Goal: Information Seeking & Learning: Learn about a topic

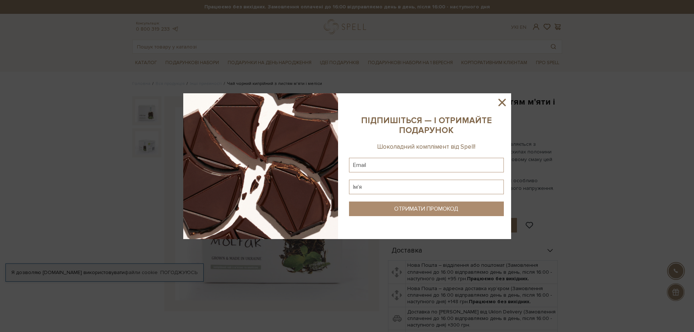
click at [503, 104] on icon at bounding box center [501, 102] width 7 height 7
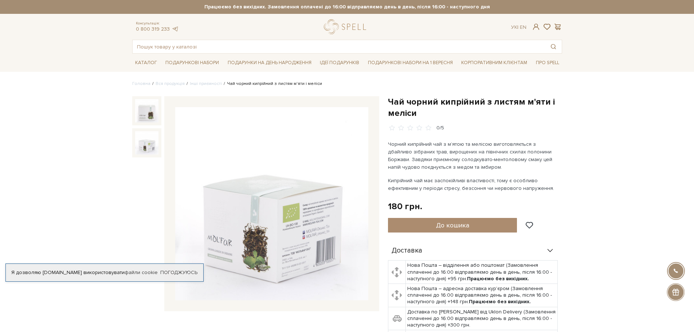
click at [149, 146] on img at bounding box center [146, 142] width 23 height 23
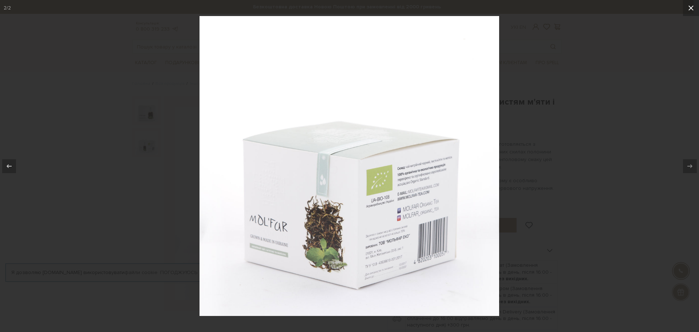
click at [690, 7] on icon at bounding box center [690, 7] width 5 height 5
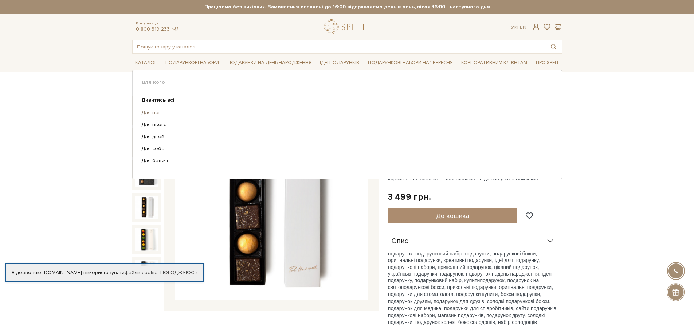
click at [146, 113] on link "Для неї" at bounding box center [344, 112] width 406 height 7
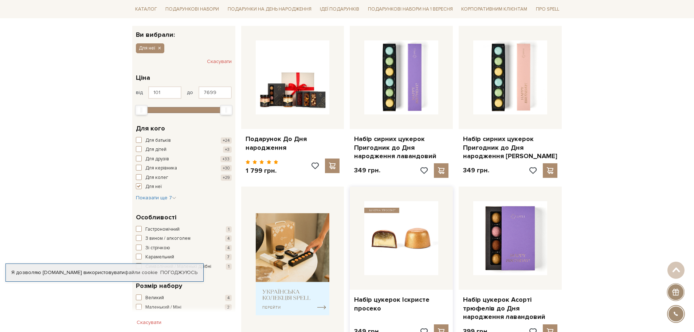
scroll to position [109, 0]
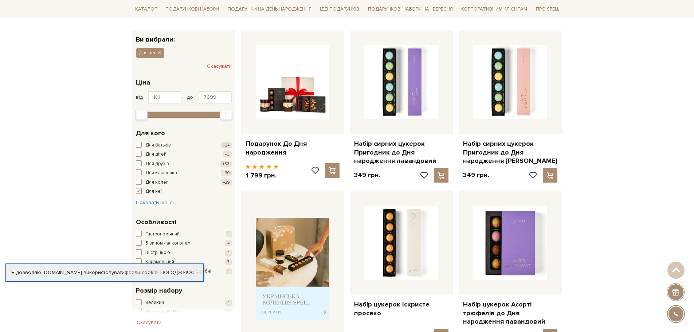
click at [138, 192] on span "button" at bounding box center [139, 191] width 6 height 6
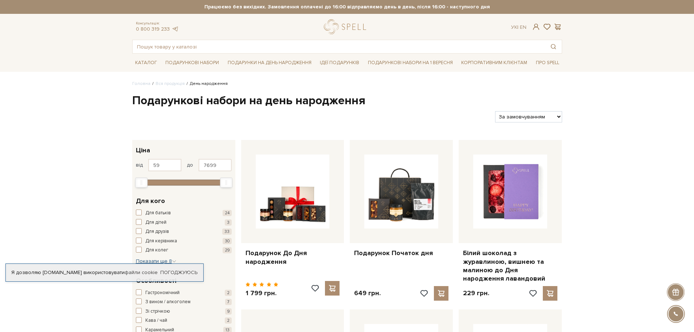
click at [157, 261] on span "Показати ще 8" at bounding box center [156, 261] width 40 height 6
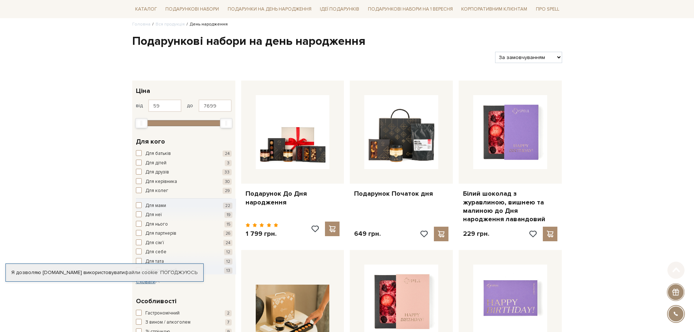
scroll to position [73, 0]
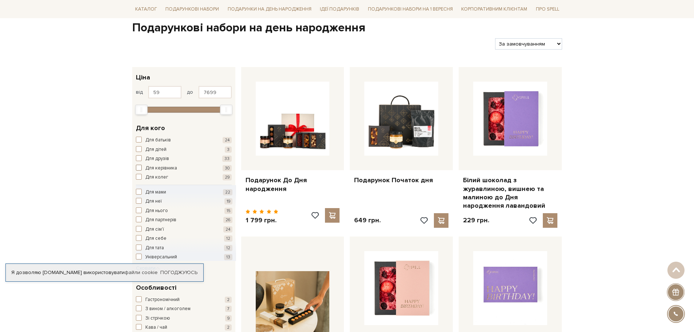
click at [166, 166] on span "Для керівника" at bounding box center [161, 168] width 32 height 7
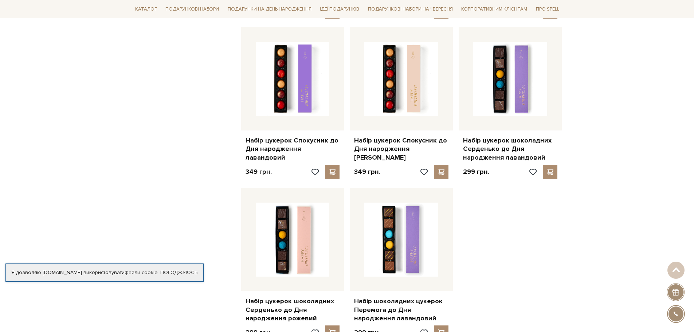
scroll to position [837, 0]
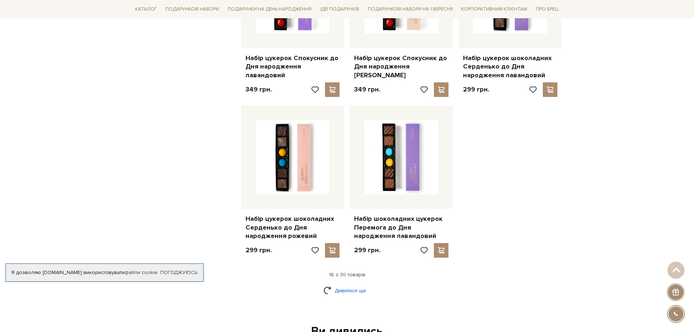
click at [346, 291] on link "Дивитися ще" at bounding box center [346, 290] width 47 height 13
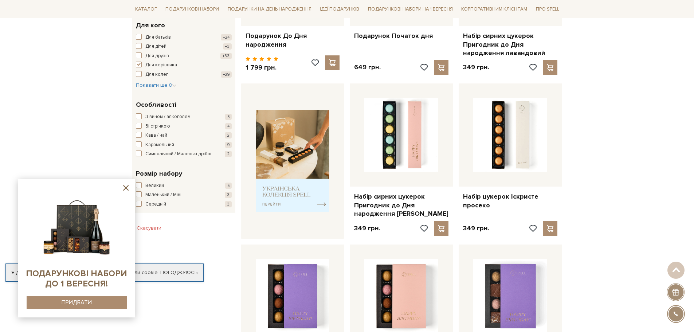
scroll to position [109, 0]
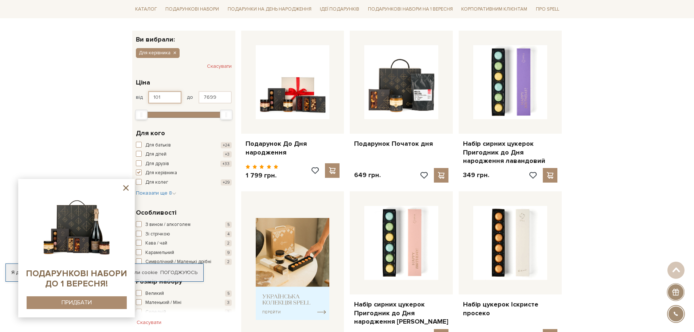
drag, startPoint x: 146, startPoint y: 95, endPoint x: 120, endPoint y: 89, distance: 26.9
type input "1"
type input "1500"
drag, startPoint x: 215, startPoint y: 98, endPoint x: 191, endPoint y: 98, distance: 23.3
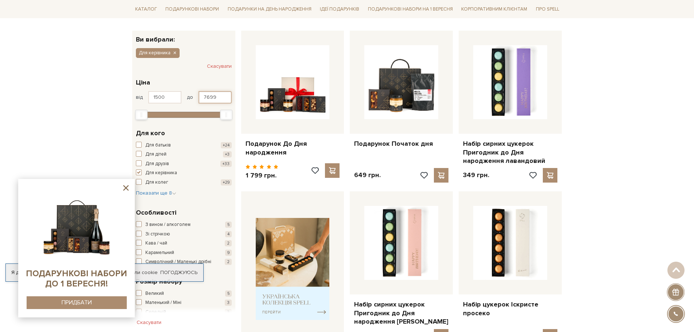
click at [191, 98] on div "від 1500 до 7699" at bounding box center [184, 97] width 96 height 12
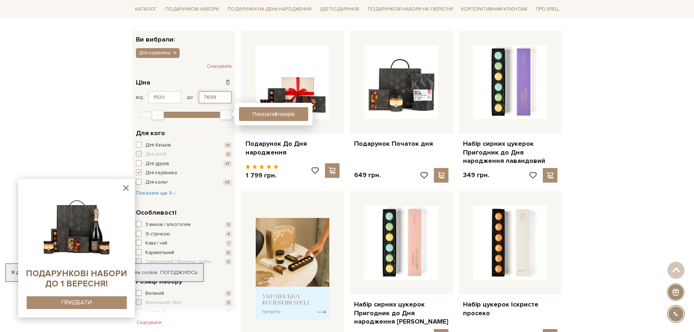
click at [213, 96] on input "7699" at bounding box center [214, 97] width 33 height 12
click at [220, 95] on input "7699" at bounding box center [214, 97] width 33 height 12
click at [279, 108] on button "Показати 6 товарів" at bounding box center [273, 114] width 69 height 14
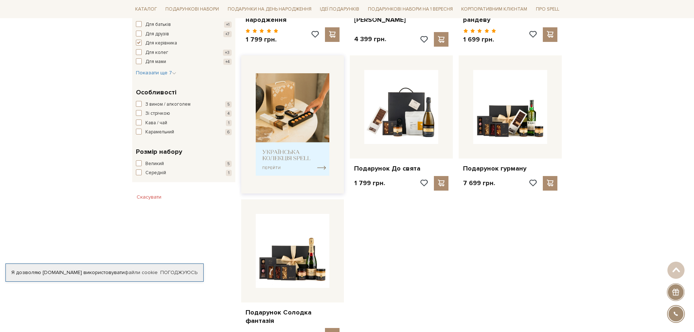
scroll to position [109, 0]
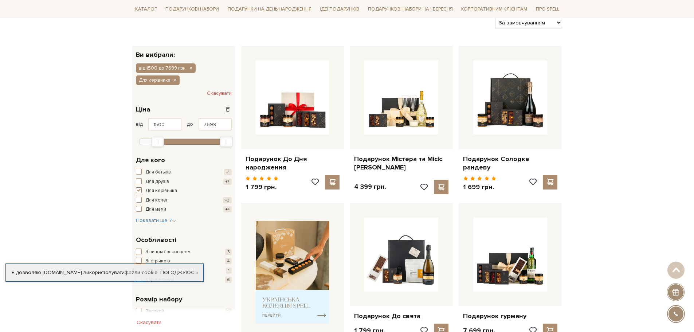
click at [137, 190] on span "button" at bounding box center [139, 190] width 6 height 6
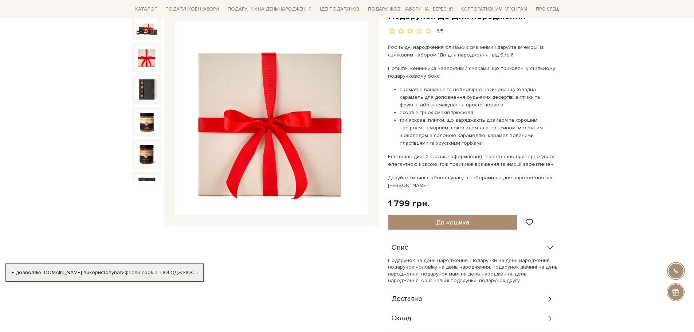
scroll to position [73, 0]
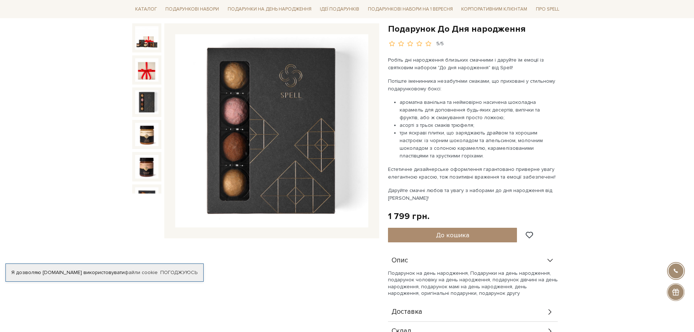
click at [143, 93] on img at bounding box center [146, 101] width 23 height 23
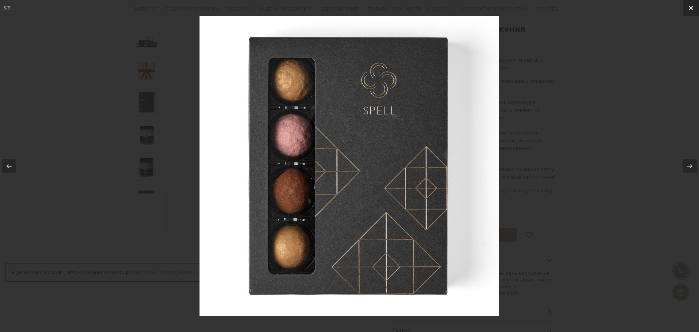
click at [693, 9] on icon at bounding box center [691, 8] width 9 height 9
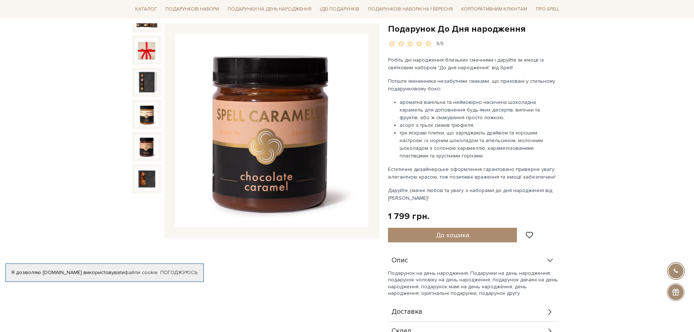
scroll to position [36, 0]
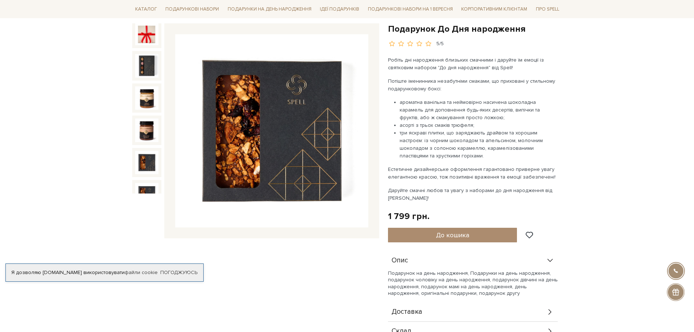
click at [144, 153] on img at bounding box center [146, 162] width 23 height 23
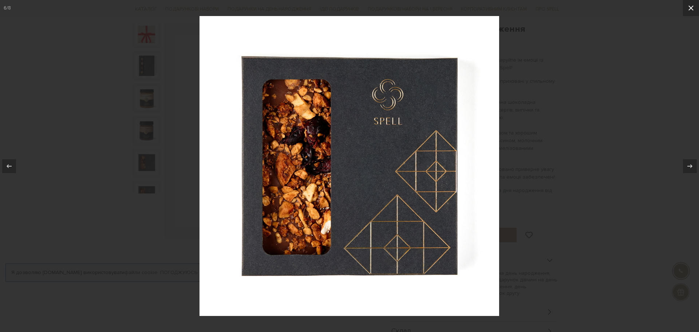
click at [687, 8] on icon at bounding box center [691, 8] width 9 height 9
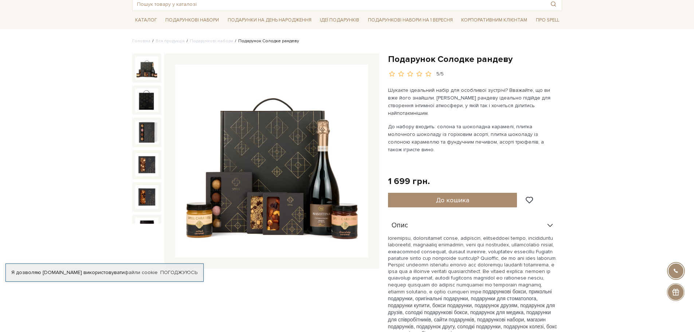
scroll to position [109, 0]
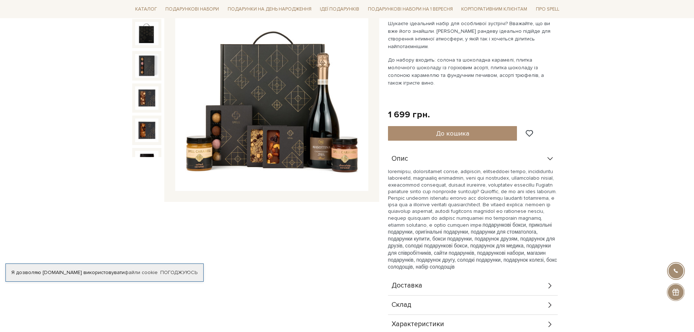
click at [546, 301] on icon at bounding box center [550, 305] width 8 height 8
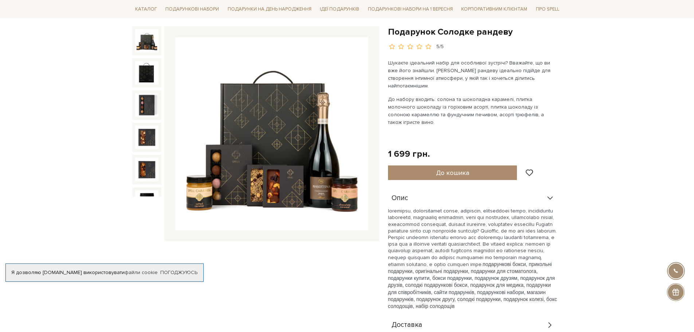
scroll to position [0, 0]
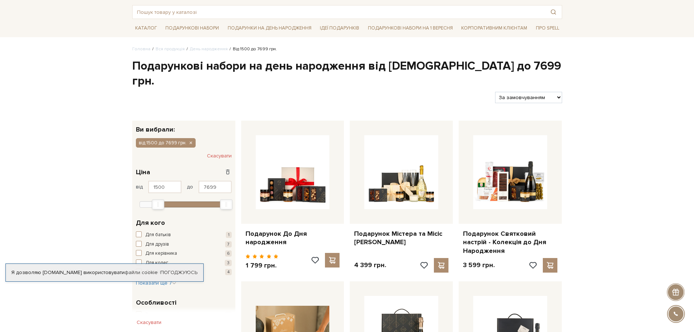
scroll to position [36, 0]
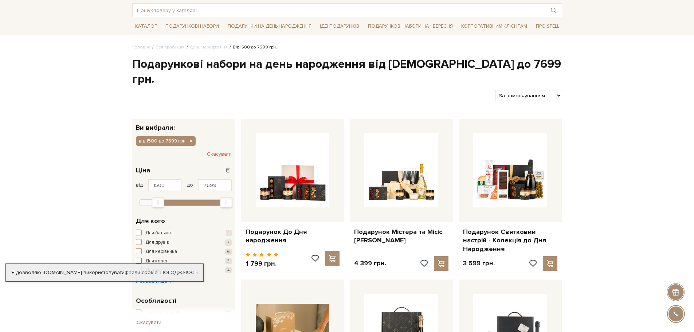
click at [155, 257] on span "Для колег" at bounding box center [156, 260] width 23 height 7
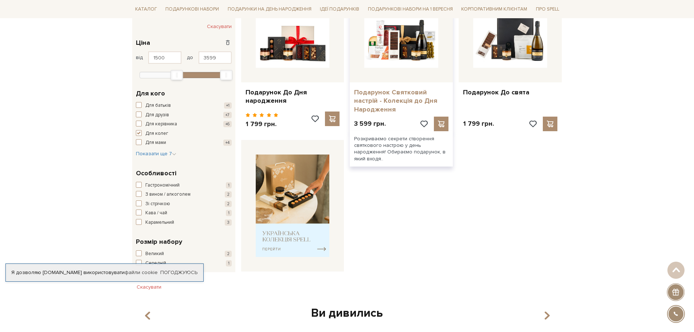
scroll to position [182, 0]
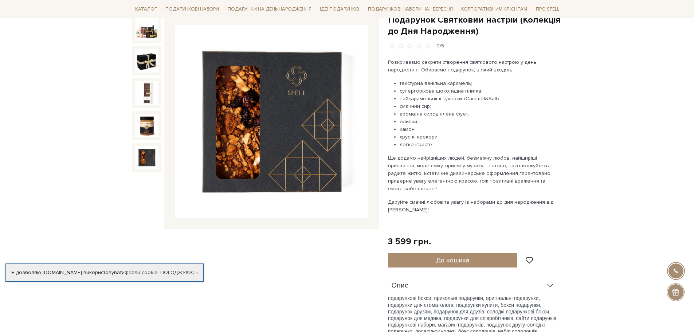
scroll to position [36, 0]
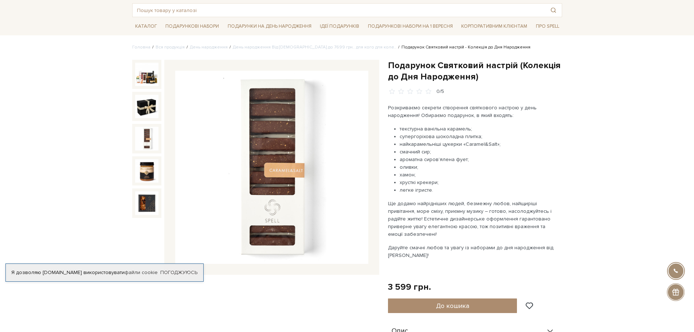
drag, startPoint x: 434, startPoint y: 189, endPoint x: 399, endPoint y: 164, distance: 42.7
click at [399, 164] on ul "текстурна ванільна карамель; супергоріхова шоколадна плитка; найкарамельніші цу…" at bounding box center [473, 159] width 171 height 69
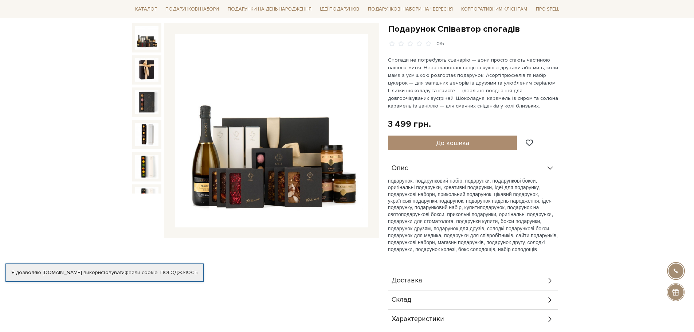
scroll to position [255, 0]
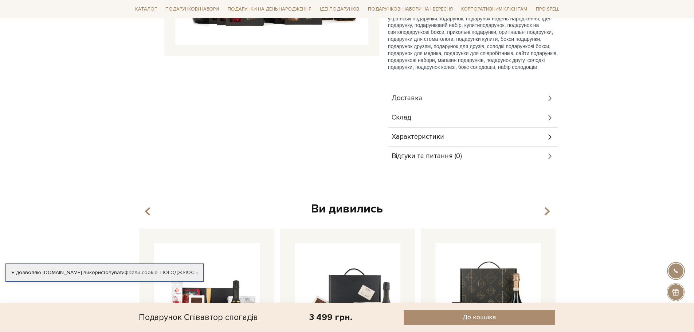
click at [546, 125] on div "Склад" at bounding box center [473, 117] width 170 height 19
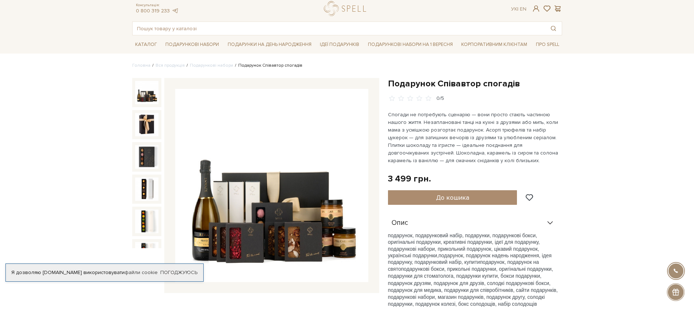
scroll to position [0, 0]
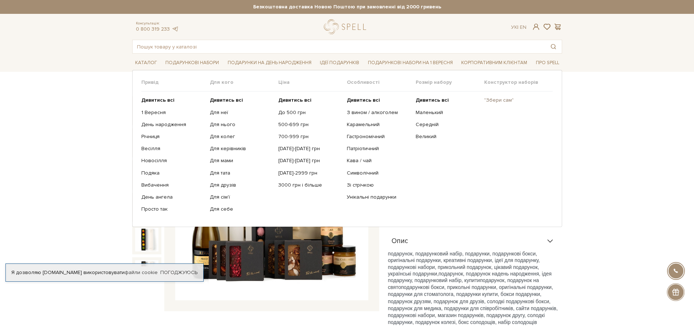
click at [500, 98] on link ""Збери сам"" at bounding box center [515, 100] width 63 height 7
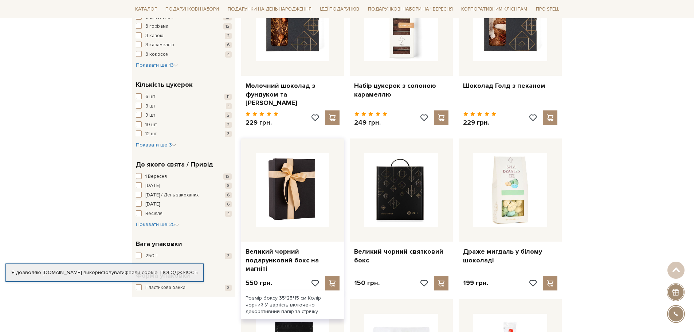
scroll to position [583, 0]
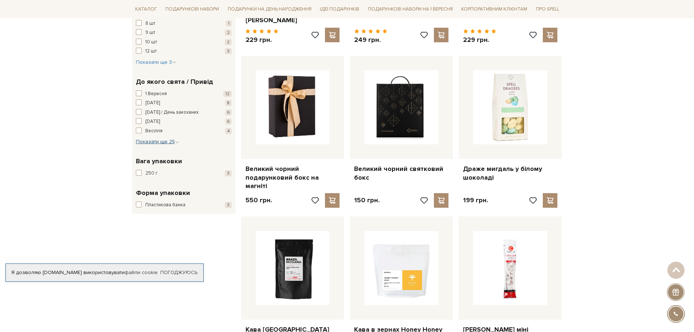
click at [162, 138] on span "Показати ще 25" at bounding box center [157, 141] width 43 height 6
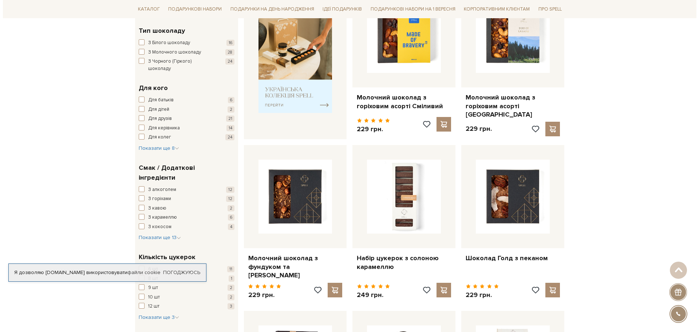
scroll to position [364, 0]
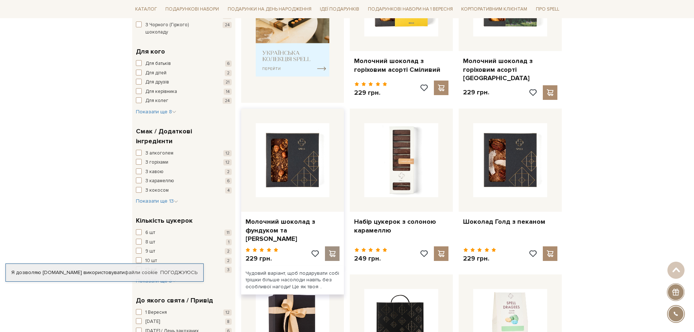
click at [326, 250] on div at bounding box center [332, 253] width 15 height 15
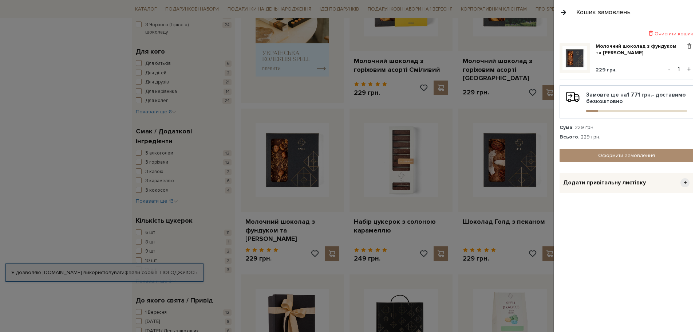
click at [60, 224] on div at bounding box center [349, 166] width 699 height 332
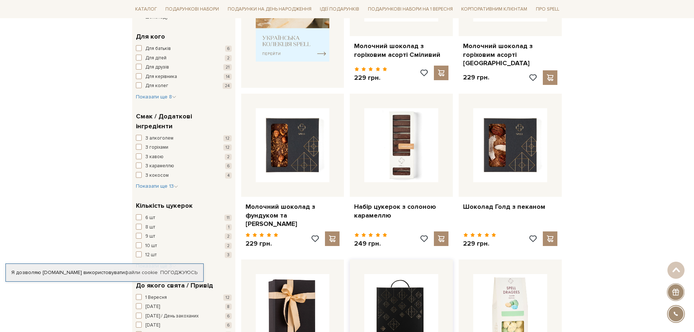
scroll to position [510, 0]
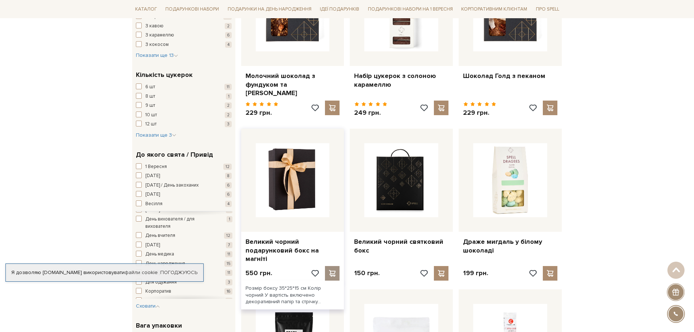
click at [336, 270] on span at bounding box center [332, 273] width 9 height 7
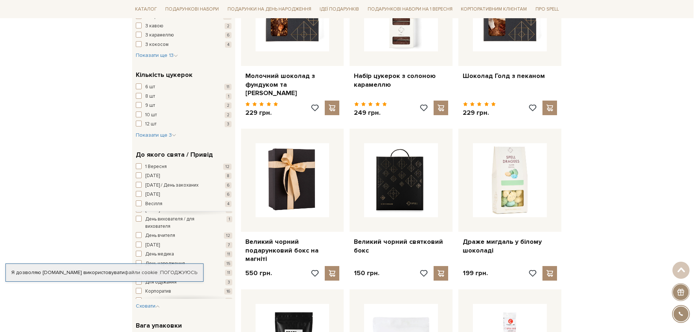
drag, startPoint x: 21, startPoint y: 177, endPoint x: 406, endPoint y: 155, distance: 384.7
click at [22, 177] on div at bounding box center [349, 166] width 699 height 332
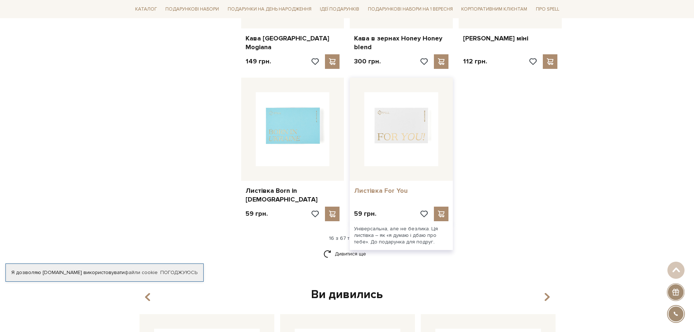
scroll to position [874, 0]
click at [356, 247] on link "Дивитися ще" at bounding box center [346, 253] width 47 height 13
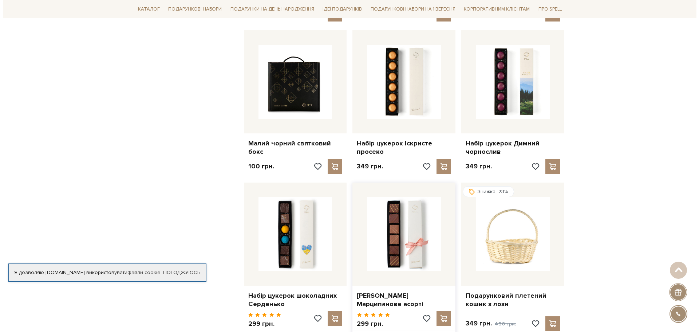
scroll to position [1238, 0]
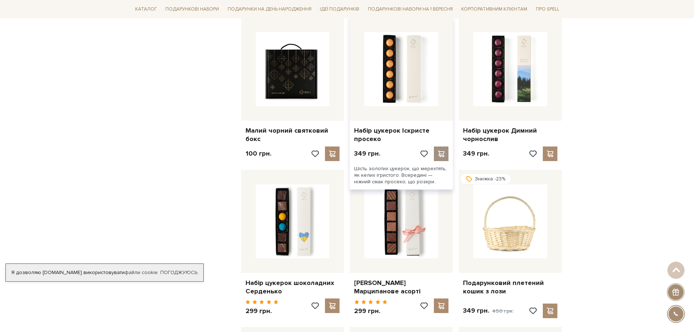
click at [438, 150] on span at bounding box center [441, 153] width 9 height 7
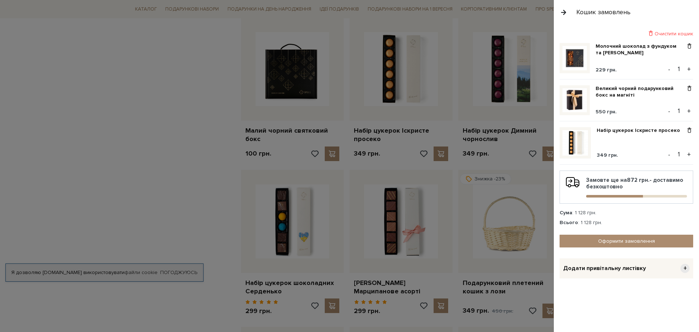
click at [104, 170] on div at bounding box center [349, 166] width 699 height 332
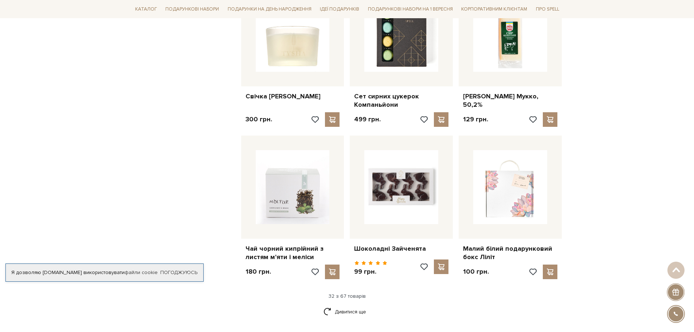
scroll to position [1602, 0]
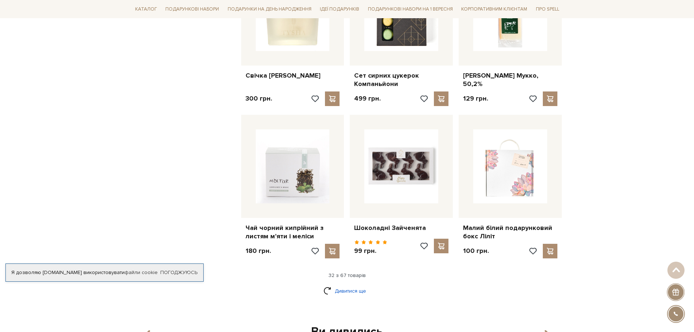
click at [351, 284] on link "Дивитися ще" at bounding box center [346, 290] width 47 height 13
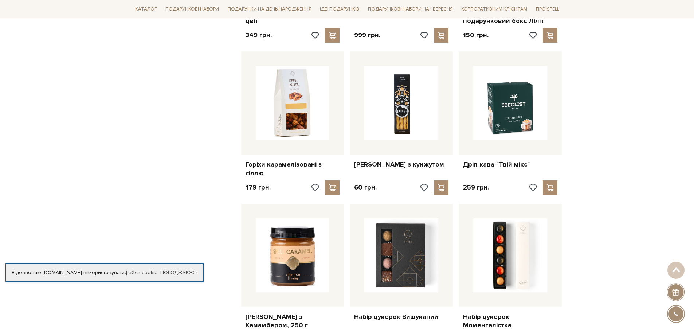
scroll to position [2184, 0]
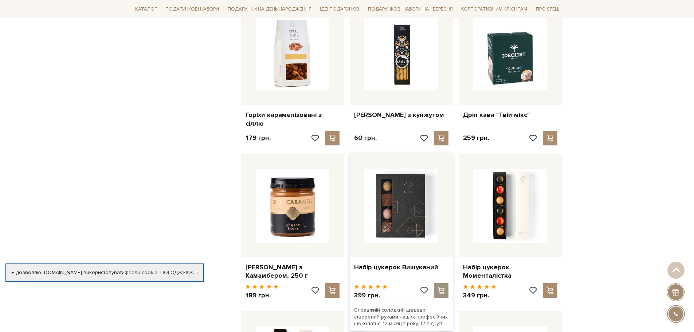
click at [439, 287] on span at bounding box center [441, 290] width 9 height 7
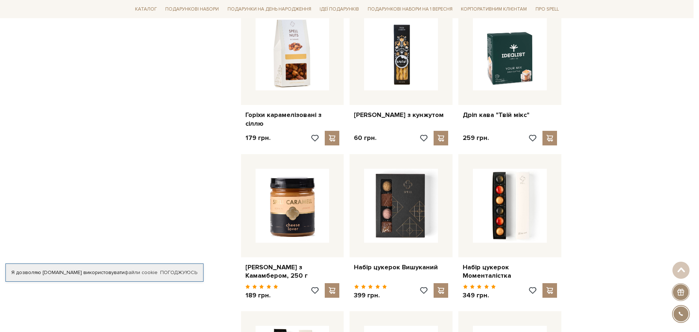
click at [66, 183] on div at bounding box center [349, 166] width 699 height 332
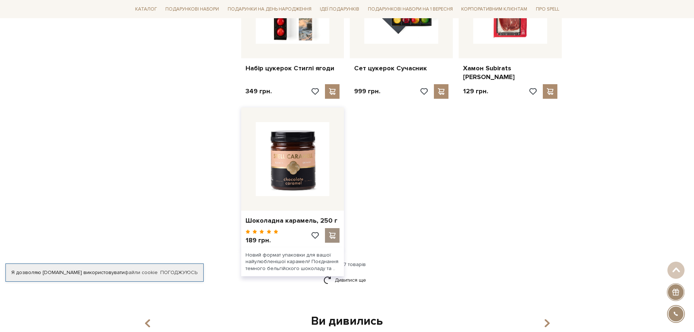
scroll to position [2548, 0]
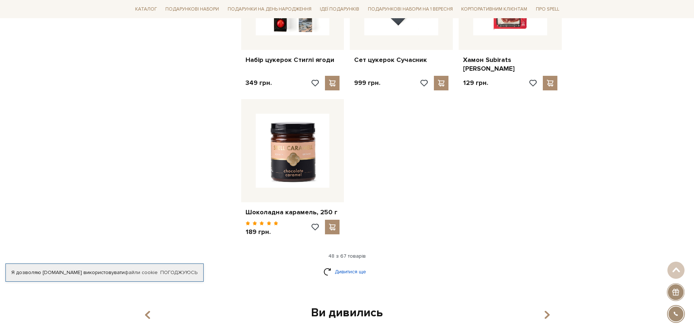
click at [351, 265] on link "Дивитися ще" at bounding box center [346, 271] width 47 height 13
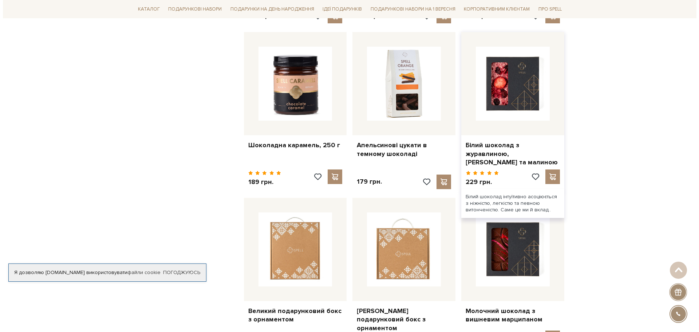
scroll to position [2621, 0]
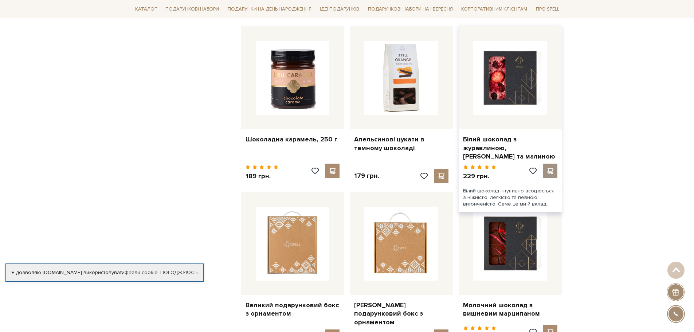
click at [549, 167] on span at bounding box center [549, 170] width 9 height 7
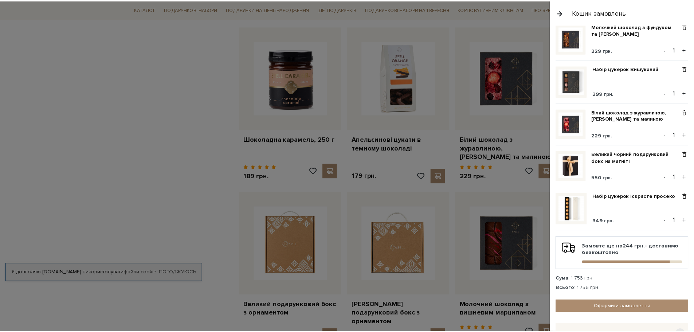
scroll to position [36, 0]
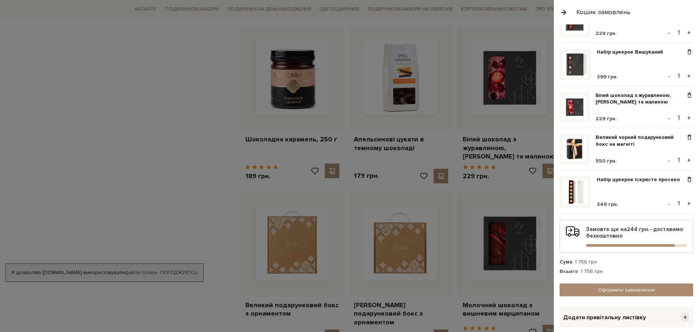
click at [79, 151] on div at bounding box center [349, 166] width 699 height 332
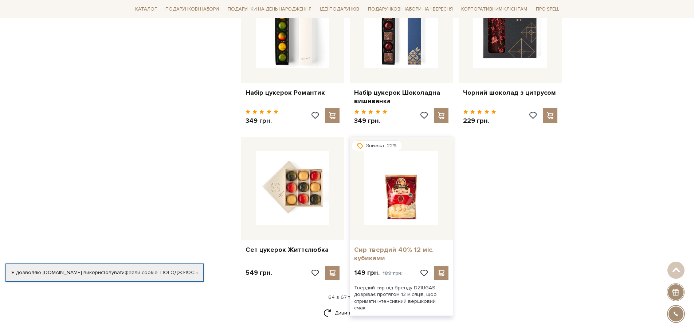
scroll to position [3313, 0]
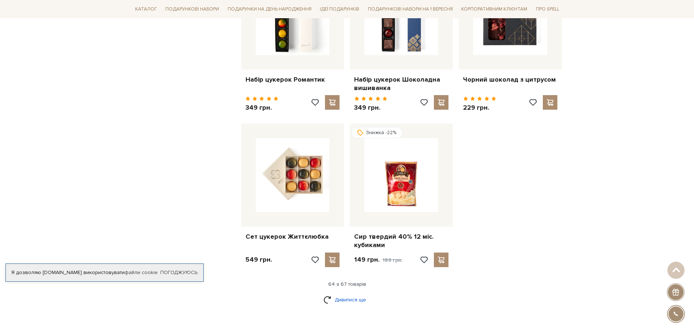
click at [348, 293] on link "Дивитися ще" at bounding box center [346, 299] width 47 height 13
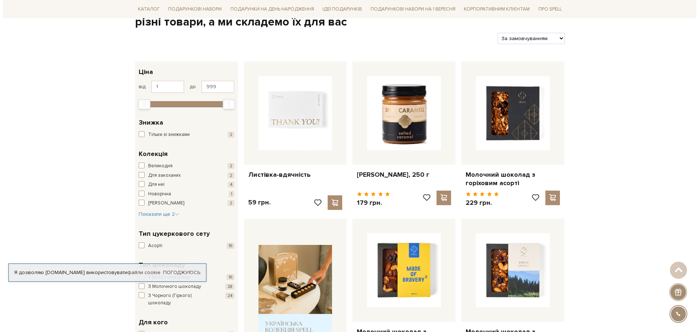
scroll to position [0, 0]
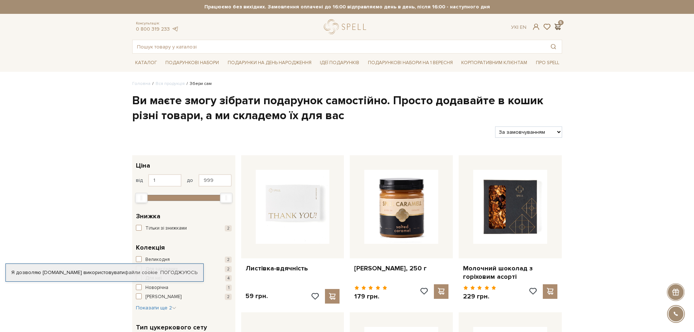
click at [556, 25] on span at bounding box center [557, 27] width 9 height 8
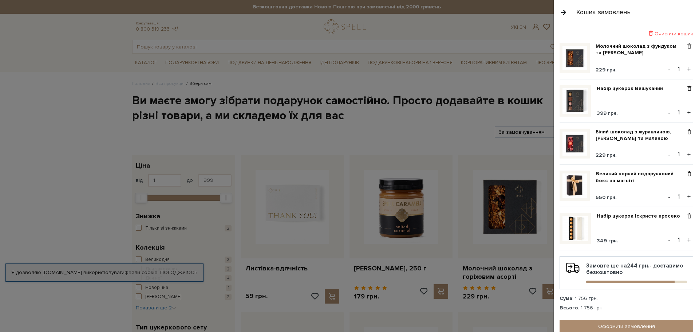
drag, startPoint x: 33, startPoint y: 131, endPoint x: 50, endPoint y: 131, distance: 16.7
click at [34, 131] on div at bounding box center [349, 166] width 699 height 332
